Goal: Check status: Check status

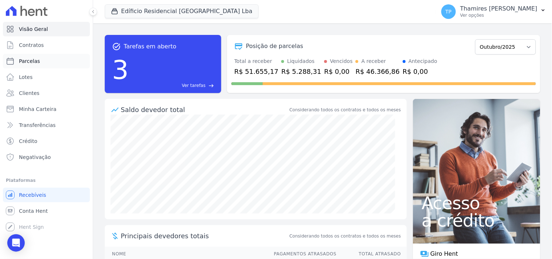
click at [39, 60] on link "Parcelas" at bounding box center [46, 61] width 87 height 15
select select
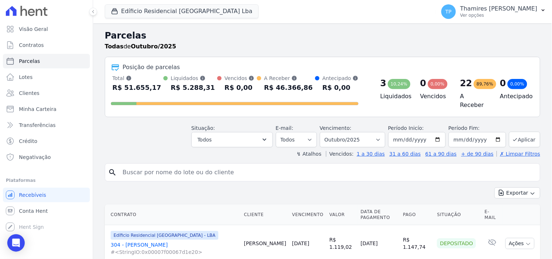
click at [204, 168] on input "search" at bounding box center [327, 172] width 419 height 15
type input "[PERSON_NAME]"
select select
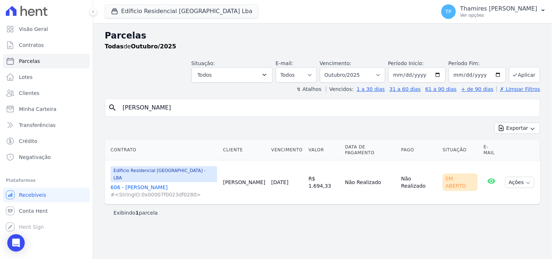
click at [142, 184] on link "606 - [PERSON_NAME] #<StringIO:0x00007f0023df0280>" at bounding box center [164, 191] width 107 height 15
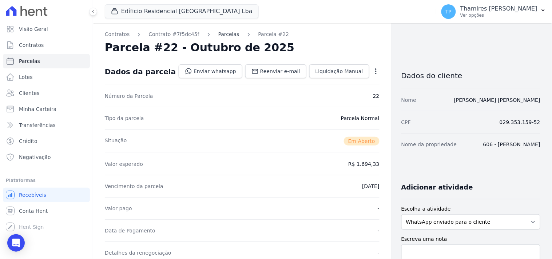
click at [223, 34] on link "Parcelas" at bounding box center [228, 35] width 21 height 8
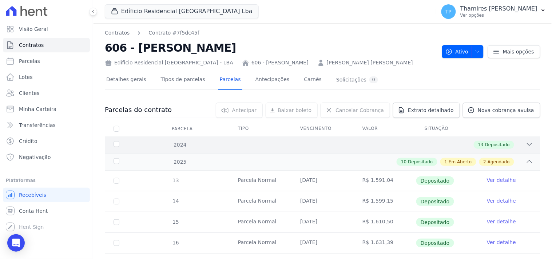
click at [239, 148] on div "2024 13 Depositado" at bounding box center [323, 144] width 436 height 17
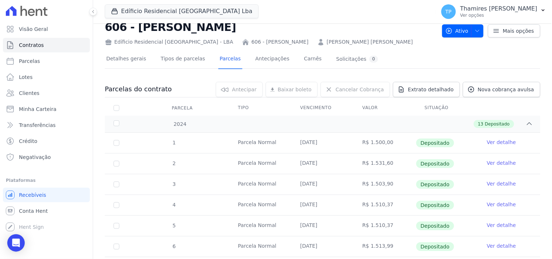
scroll to position [40, 0]
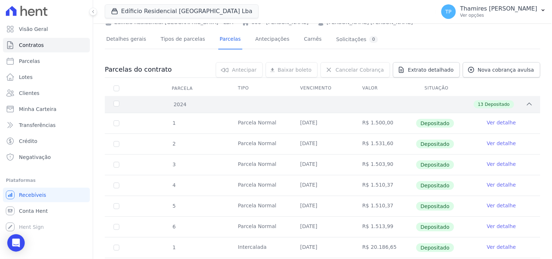
click at [497, 104] on span "Depositado" at bounding box center [497, 104] width 25 height 7
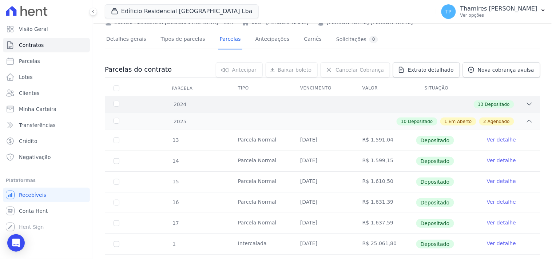
click at [460, 103] on div "13 Depositado" at bounding box center [344, 104] width 378 height 8
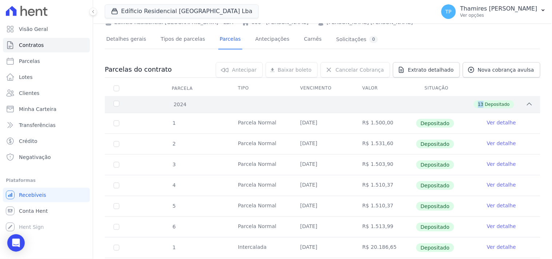
click at [460, 103] on div "13 Depositado" at bounding box center [344, 104] width 378 height 8
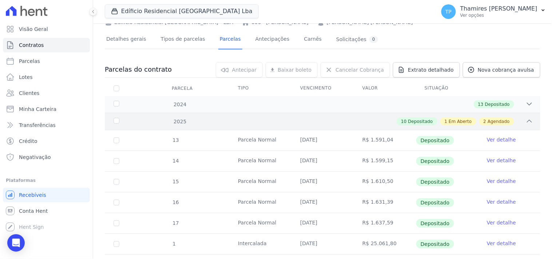
click at [450, 119] on span "Em Aberto" at bounding box center [460, 121] width 23 height 7
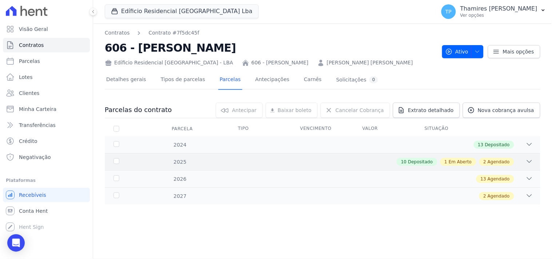
scroll to position [0, 0]
click at [409, 161] on div "10 Depositado" at bounding box center [417, 162] width 40 height 8
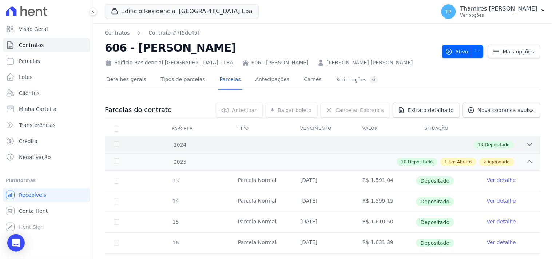
click at [424, 146] on div "13 Depositado" at bounding box center [344, 145] width 378 height 8
